Goal: Information Seeking & Learning: Find specific fact

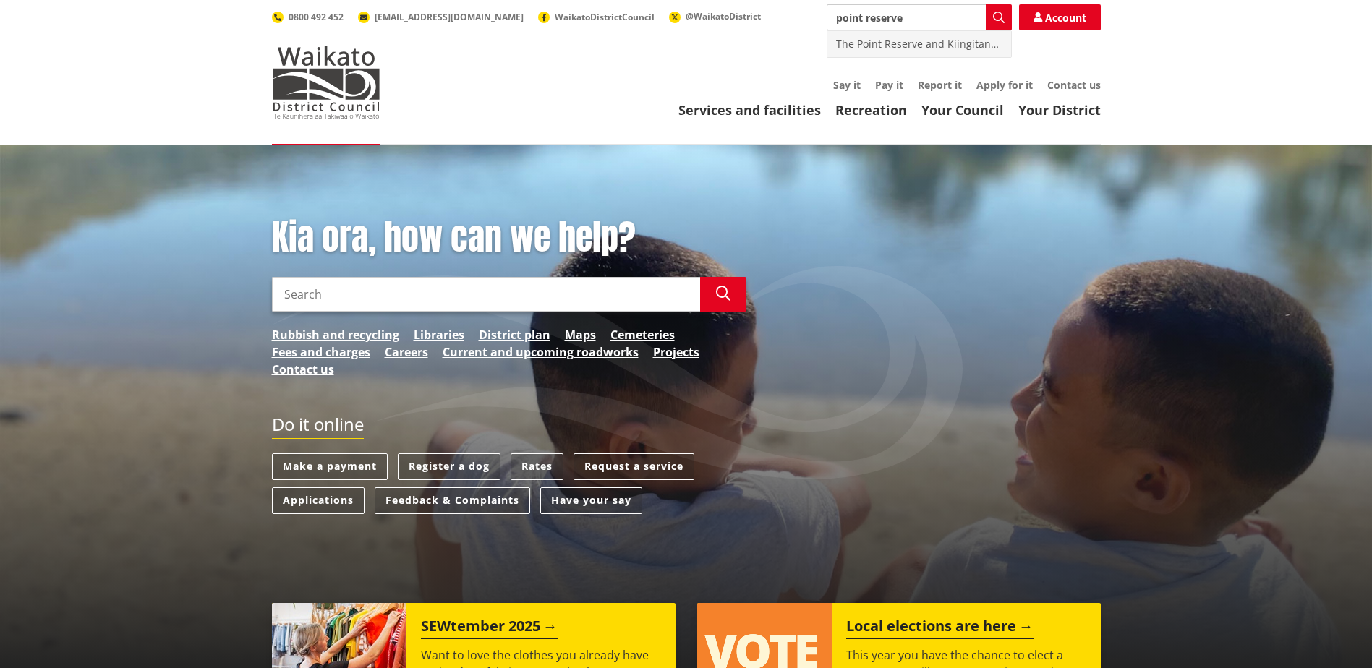
click at [961, 39] on div "The Point Reserve and Kiingitanga Reserve Management Plan" at bounding box center [919, 44] width 184 height 26
type input "The Point Reserve and Kiingitanga Reserve Management Plan"
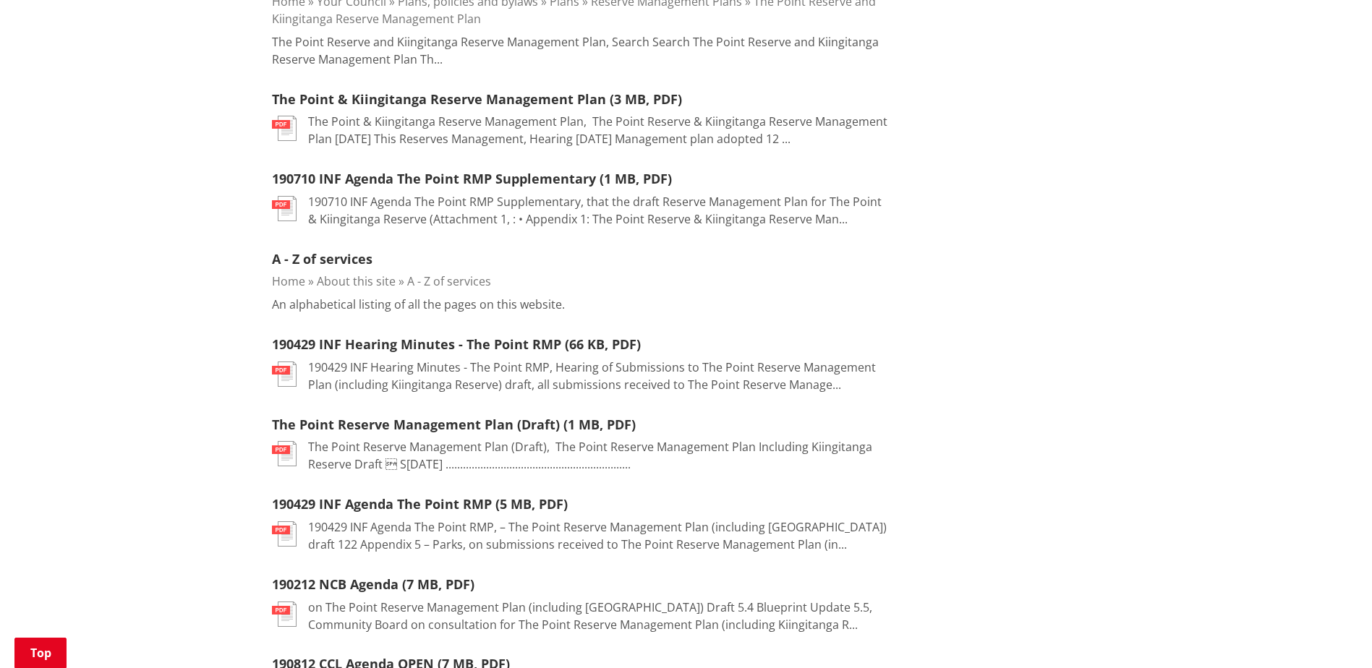
scroll to position [217, 0]
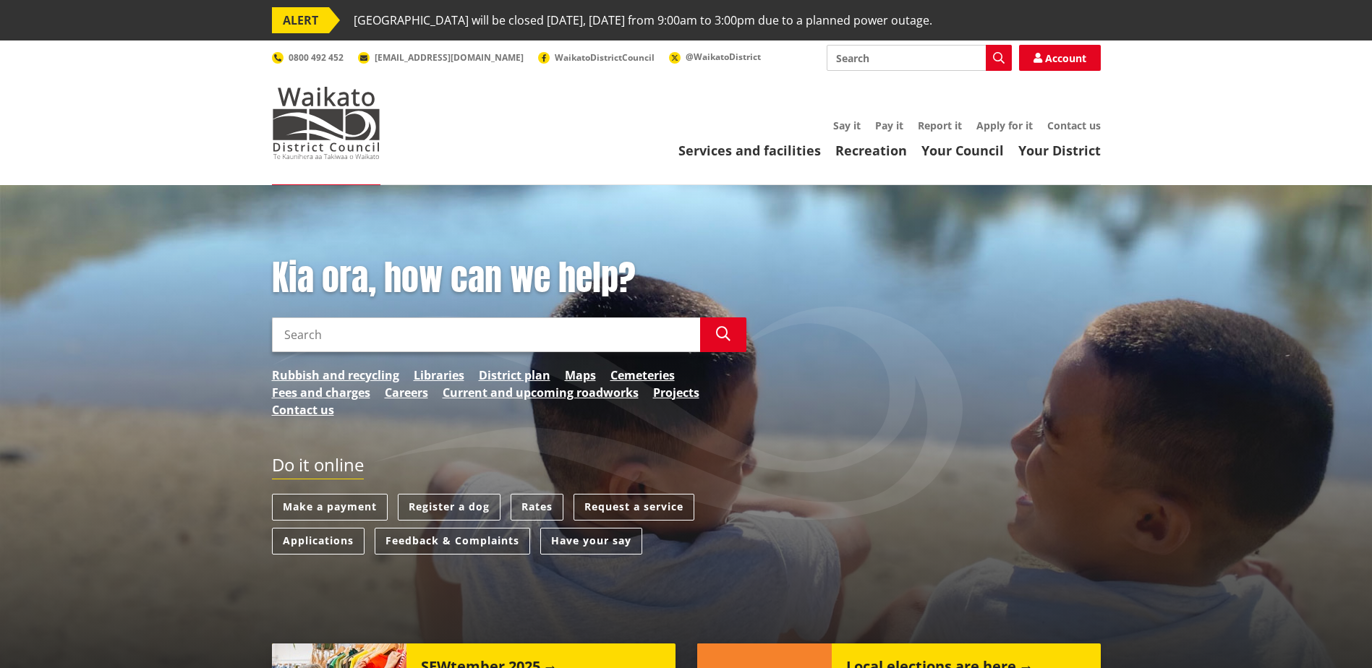
click at [929, 60] on input "Search" at bounding box center [919, 58] width 185 height 26
type input "kingitanga reserve"
